Goal: Navigation & Orientation: Find specific page/section

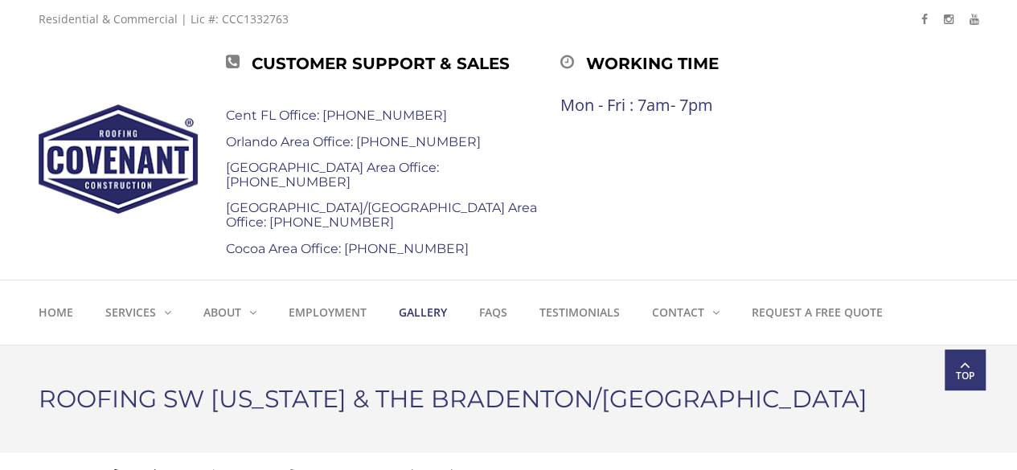
click at [423, 310] on strong "Gallery" at bounding box center [423, 312] width 48 height 15
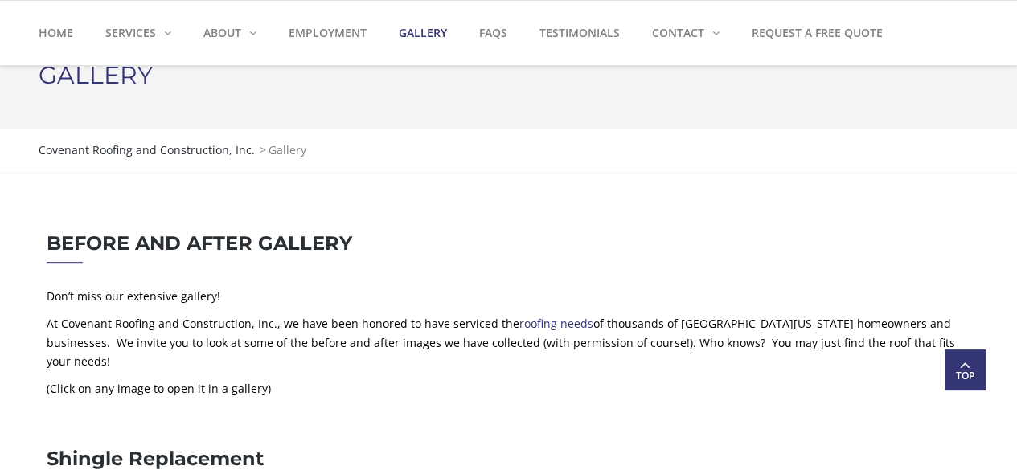
scroll to position [297, 0]
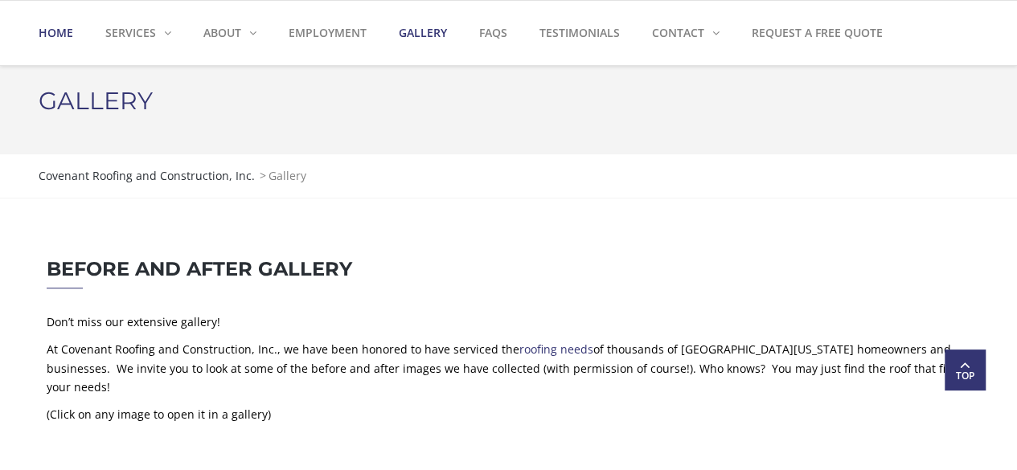
click at [46, 27] on strong "Home" at bounding box center [56, 32] width 35 height 15
